Goal: Transaction & Acquisition: Purchase product/service

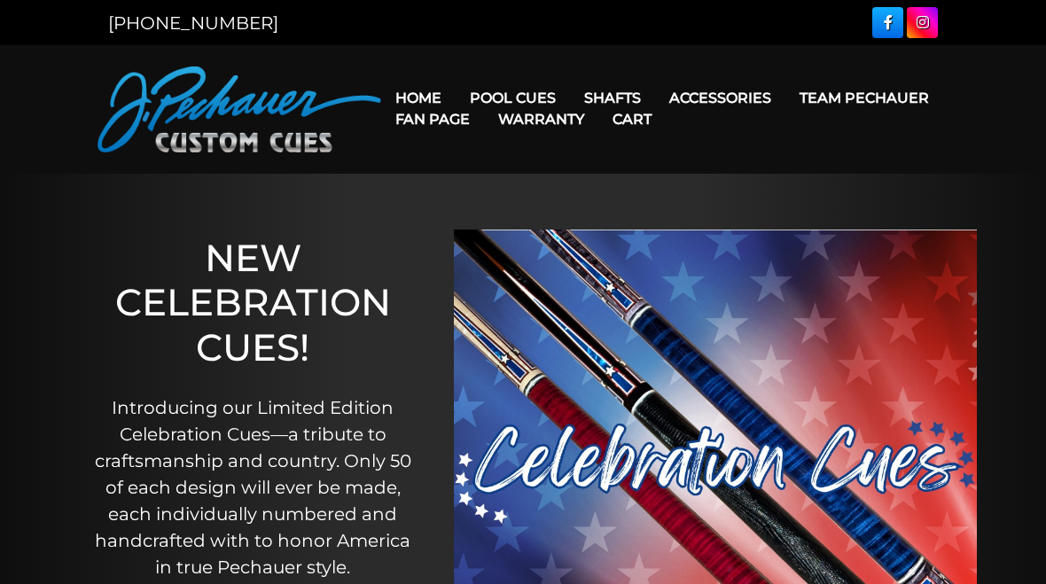
click at [785, 97] on link "Team Pechauer" at bounding box center [864, 97] width 158 height 45
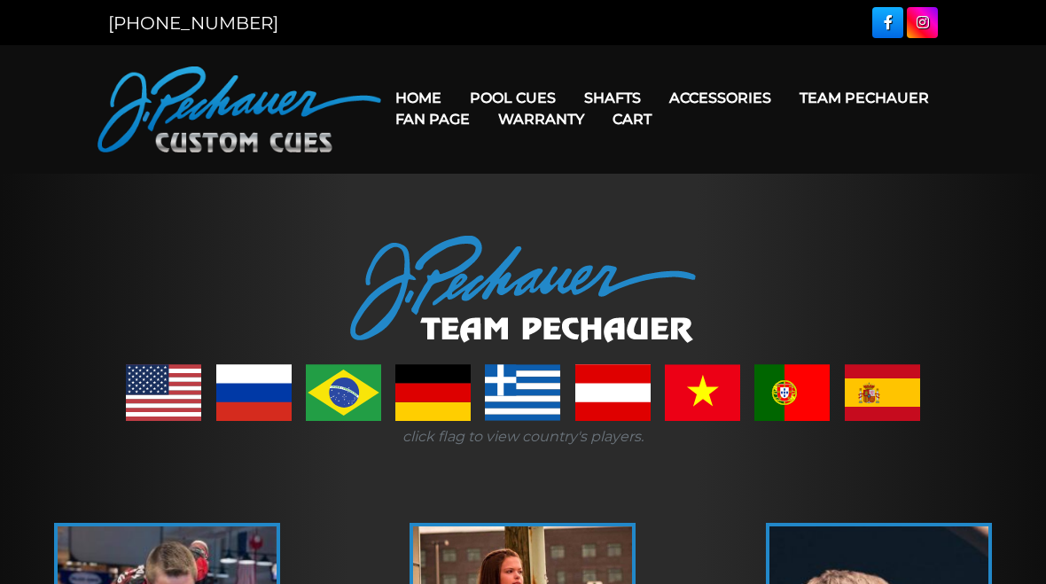
click at [583, 160] on link "JP Series (T) – NEW" at bounding box center [566, 148] width 218 height 25
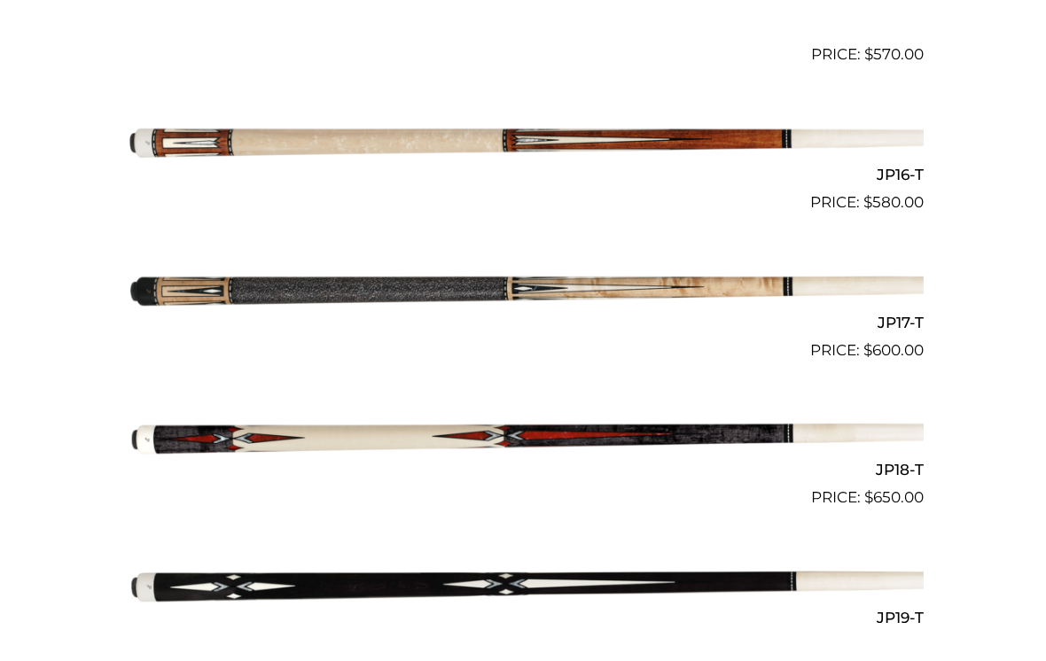
scroll to position [2681, 0]
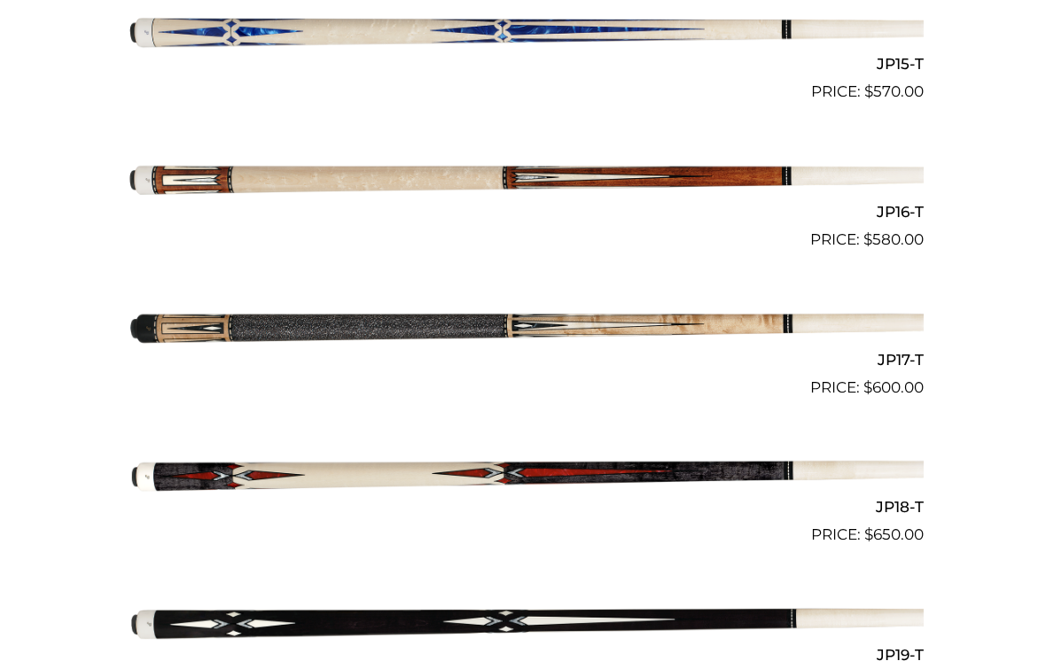
click at [284, 321] on img at bounding box center [522, 325] width 801 height 133
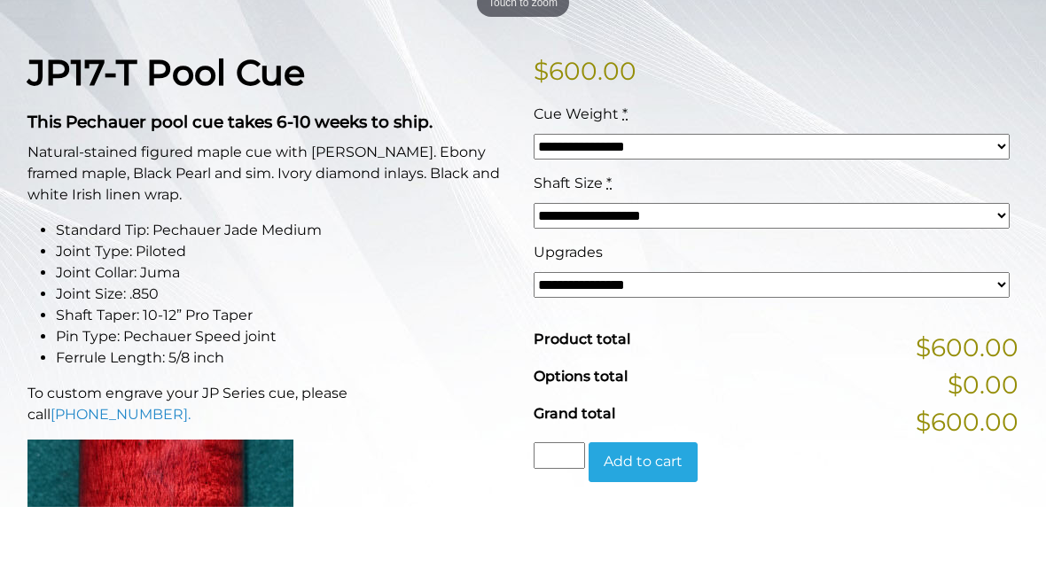
scroll to position [409, 0]
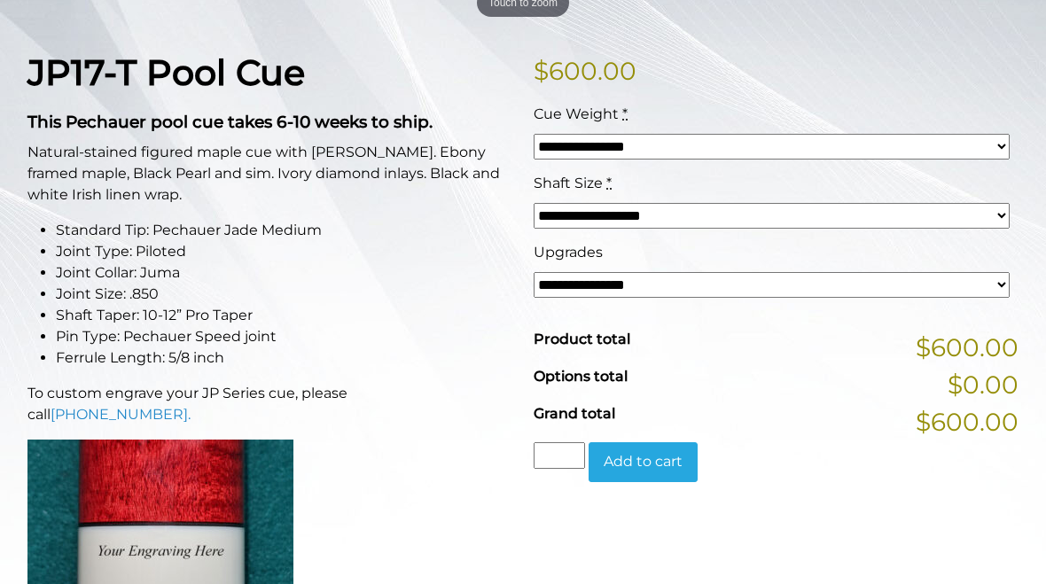
click at [993, 280] on select "**********" at bounding box center [772, 285] width 476 height 26
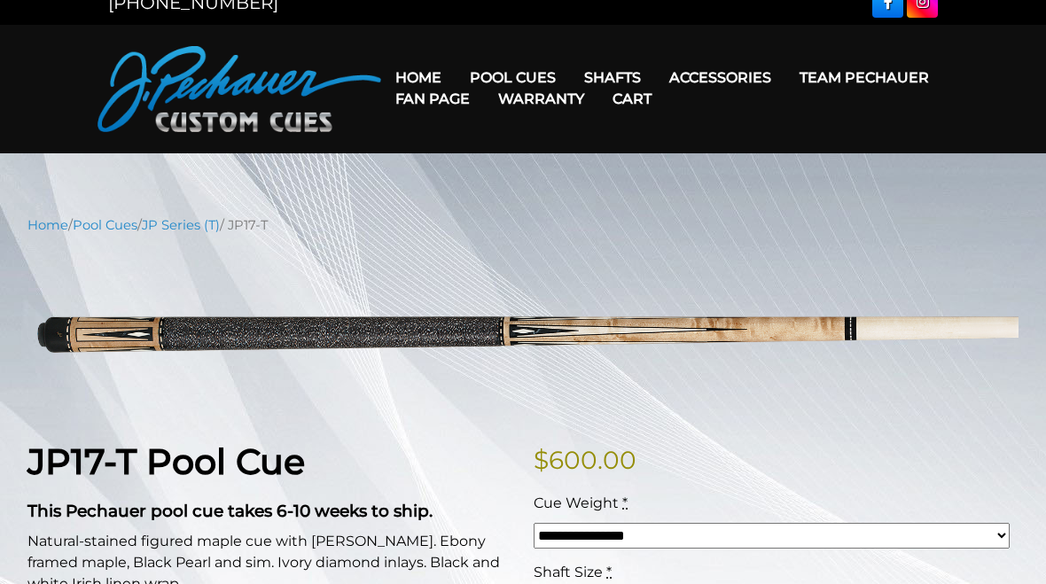
scroll to position [11, 0]
